Goal: Task Accomplishment & Management: Manage account settings

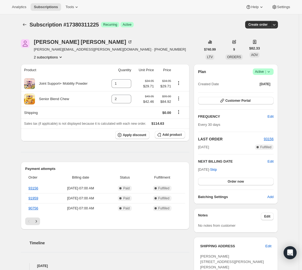
click at [56, 58] on button "2 subscriptions" at bounding box center [49, 56] width 30 height 5
click at [58, 68] on span "16970055865" at bounding box center [50, 67] width 38 height 5
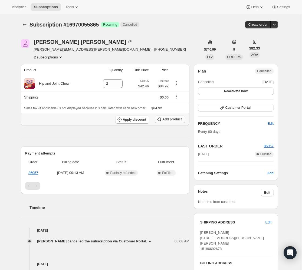
click at [175, 118] on span "Add product" at bounding box center [172, 119] width 19 height 4
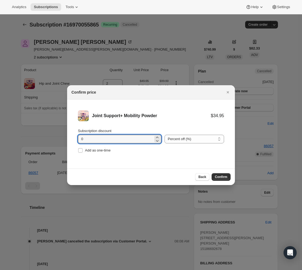
drag, startPoint x: 119, startPoint y: 141, endPoint x: 59, endPoint y: 140, distance: 60.4
type input "15"
click at [224, 178] on span "Confirm" at bounding box center [221, 177] width 12 height 4
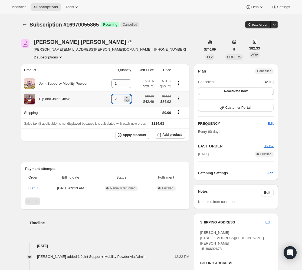
click at [129, 102] on icon at bounding box center [127, 100] width 5 height 5
type input "0"
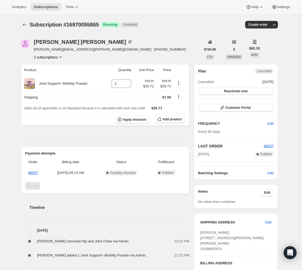
click at [46, 56] on button "2 subscriptions" at bounding box center [49, 56] width 30 height 5
click at [36, 76] on span "17380311225" at bounding box center [42, 76] width 22 height 4
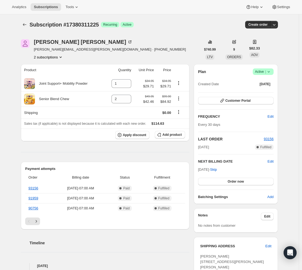
click at [50, 58] on button "2 subscriptions" at bounding box center [49, 56] width 30 height 5
click at [56, 70] on span "16970055865" at bounding box center [50, 67] width 38 height 5
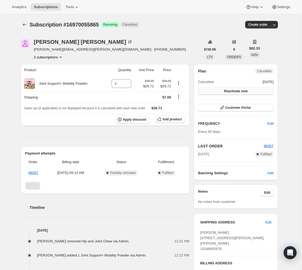
click at [250, 93] on button "Reactivate now" at bounding box center [236, 91] width 76 height 8
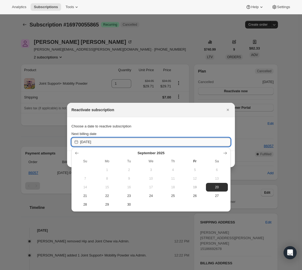
click at [130, 142] on input "[DATE]" at bounding box center [155, 142] width 151 height 9
click at [225, 155] on icon "Show next month, October 2025" at bounding box center [225, 153] width 5 height 5
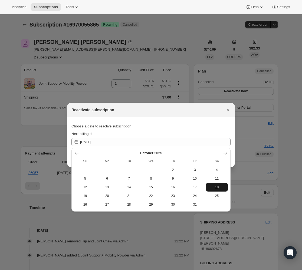
click at [214, 190] on button "18" at bounding box center [217, 187] width 22 height 9
type input "[DATE]"
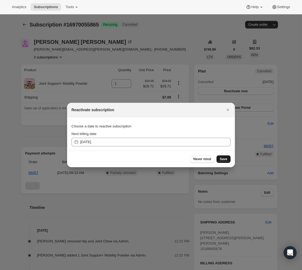
click at [223, 160] on span "Save" at bounding box center [224, 159] width 8 height 4
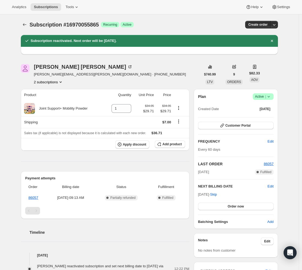
click at [60, 83] on button "2 subscriptions" at bounding box center [49, 81] width 30 height 5
click at [60, 98] on button "17380311225" at bounding box center [49, 101] width 41 height 9
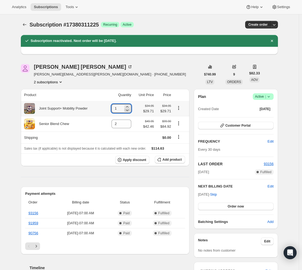
click at [129, 111] on icon at bounding box center [127, 110] width 5 height 5
type input "0"
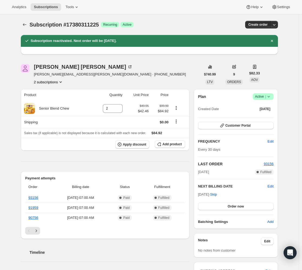
click at [60, 83] on button "2 subscriptions" at bounding box center [49, 81] width 30 height 5
click at [58, 94] on span "16970055865" at bounding box center [50, 92] width 38 height 5
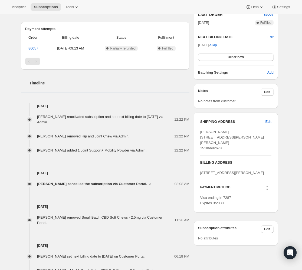
scroll to position [69, 0]
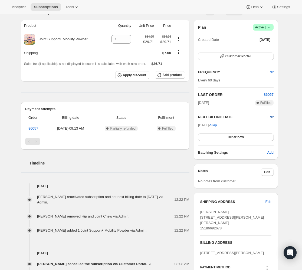
click at [270, 116] on span "Edit" at bounding box center [271, 117] width 6 height 5
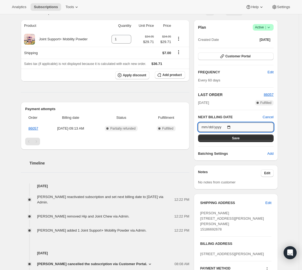
click at [233, 126] on input "[DATE]" at bounding box center [236, 127] width 76 height 9
type input "[DATE]"
click at [254, 138] on button "Save" at bounding box center [236, 139] width 76 height 8
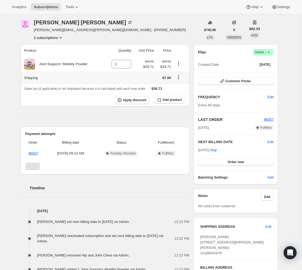
click at [181, 77] on icon "Shipping actions" at bounding box center [178, 76] width 5 height 5
click at [180, 85] on span "Edit shipping rate" at bounding box center [179, 87] width 27 height 5
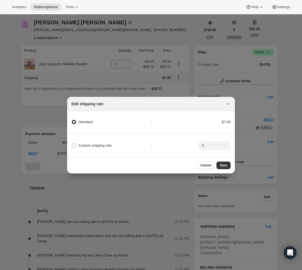
click at [119, 144] on div "Custom shipping rate" at bounding box center [112, 146] width 80 height 8
click at [112, 144] on span "Custom shipping rate" at bounding box center [95, 146] width 33 height 4
click at [72, 144] on input "Custom shipping rate" at bounding box center [72, 144] width 0 height 0
radio input "true"
radio input "false"
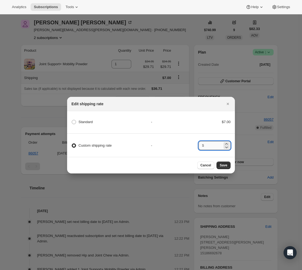
click at [219, 147] on input ":rqo:" at bounding box center [214, 145] width 17 height 9
type input "0"
drag, startPoint x: 223, startPoint y: 167, endPoint x: 258, endPoint y: 135, distance: 47.6
click at [223, 167] on span "Save" at bounding box center [224, 165] width 8 height 4
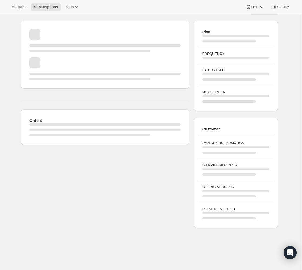
scroll to position [69, 0]
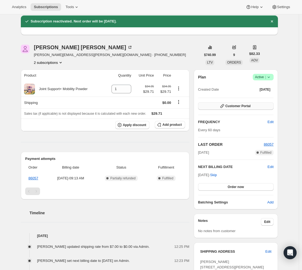
click at [248, 104] on span "Customer Portal" at bounding box center [238, 106] width 25 height 4
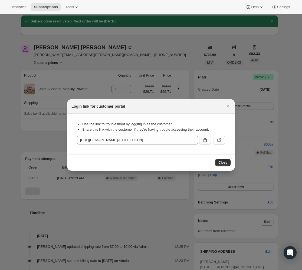
click at [205, 142] on icon ":rub:" at bounding box center [205, 140] width 5 height 5
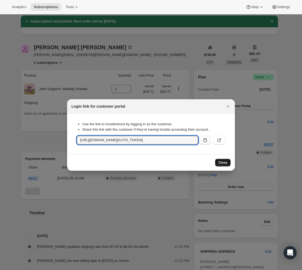
click at [222, 162] on span "Close" at bounding box center [223, 163] width 9 height 4
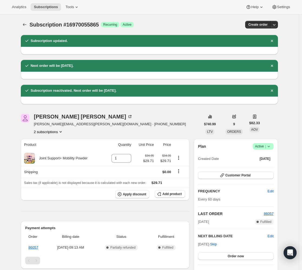
scroll to position [69, 0]
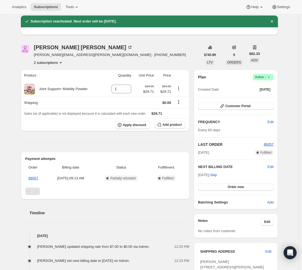
click at [46, 60] on button "2 subscriptions" at bounding box center [49, 62] width 30 height 5
drag, startPoint x: 57, startPoint y: 78, endPoint x: 62, endPoint y: 80, distance: 5.2
click at [57, 78] on button "17380311225" at bounding box center [49, 81] width 41 height 9
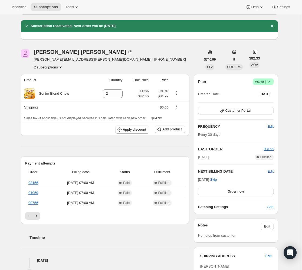
scroll to position [71, 0]
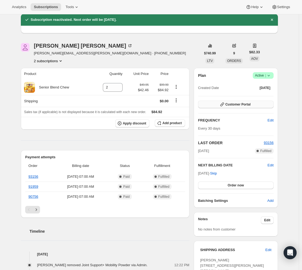
click at [239, 106] on span "Customer Portal" at bounding box center [238, 104] width 25 height 4
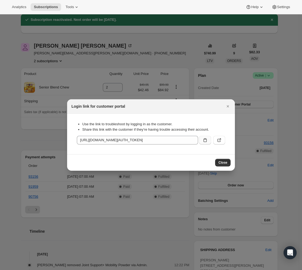
click at [209, 142] on button ":r10l:" at bounding box center [205, 140] width 12 height 9
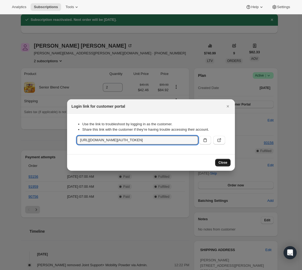
click at [220, 165] on button "Close" at bounding box center [222, 163] width 15 height 8
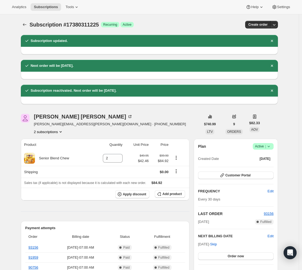
scroll to position [71, 0]
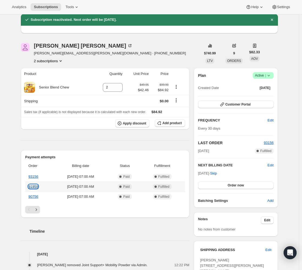
click at [35, 188] on link "91959" at bounding box center [33, 187] width 10 height 4
